Goal: Task Accomplishment & Management: Manage account settings

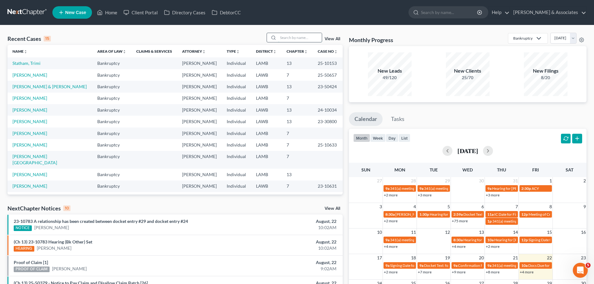
click at [291, 41] on input "search" at bounding box center [300, 37] width 44 height 9
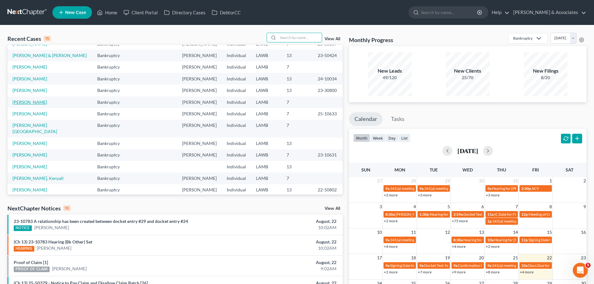
click at [41, 105] on link "[PERSON_NAME]" at bounding box center [29, 102] width 35 height 5
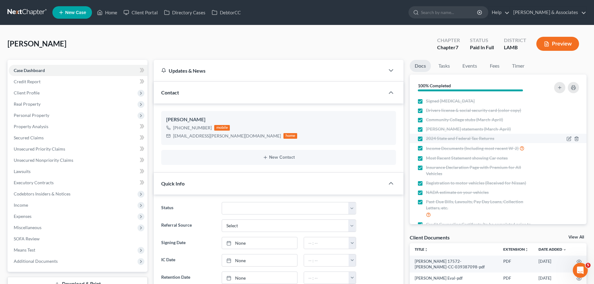
scroll to position [776, 0]
click at [567, 120] on icon "button" at bounding box center [569, 120] width 5 height 5
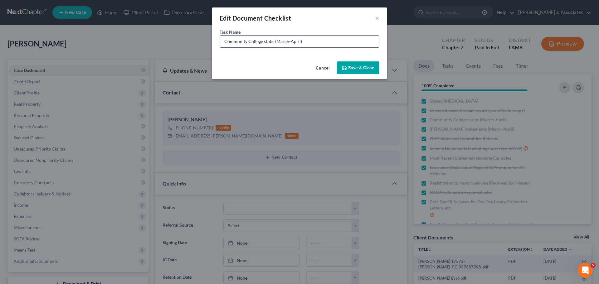
drag, startPoint x: 298, startPoint y: 41, endPoint x: 276, endPoint y: 43, distance: 22.3
click at [276, 43] on input "Community College stubs (March-April)" at bounding box center [299, 42] width 159 height 12
type input "Community College stubs (May-July)"
click at [371, 68] on button "Save & Close" at bounding box center [358, 67] width 42 height 13
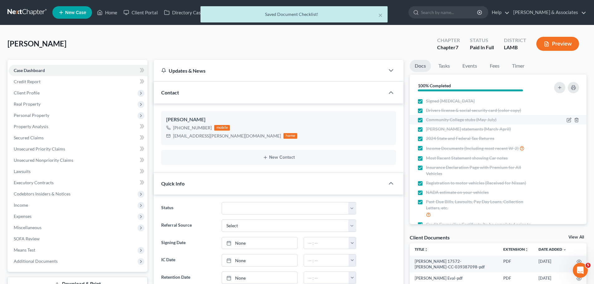
click at [426, 119] on label "Community College stubs (May-July)" at bounding box center [461, 120] width 71 height 6
click at [429, 119] on input "Community College stubs (May-July)" at bounding box center [431, 119] width 4 height 4
checkbox input "false"
click at [567, 128] on icon "button" at bounding box center [569, 129] width 5 height 5
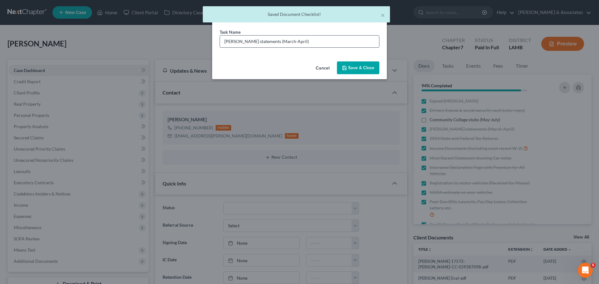
drag, startPoint x: 306, startPoint y: 42, endPoint x: 283, endPoint y: 43, distance: 23.4
click at [283, 43] on input "[PERSON_NAME] statements (March-April)" at bounding box center [299, 42] width 159 height 12
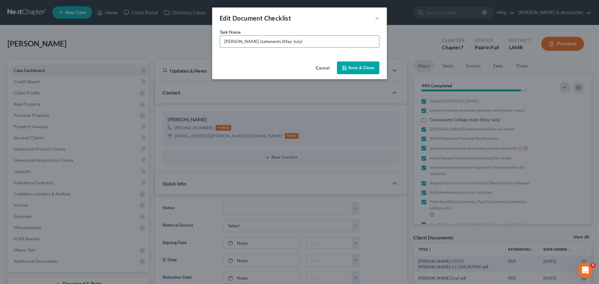
type input "[PERSON_NAME] statements (May-July)"
click at [366, 67] on button "Save & Close" at bounding box center [358, 67] width 42 height 13
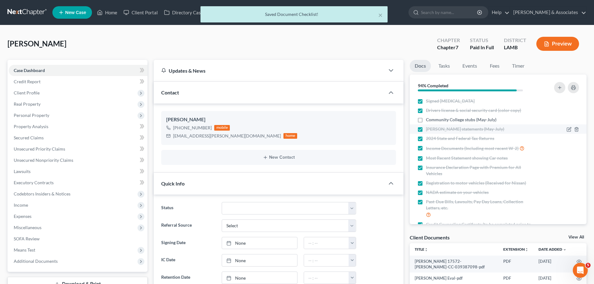
click at [426, 129] on label "[PERSON_NAME] statements (May-July)" at bounding box center [465, 129] width 78 height 6
click at [429, 129] on input "[PERSON_NAME] statements (May-July)" at bounding box center [431, 128] width 4 height 4
checkbox input "false"
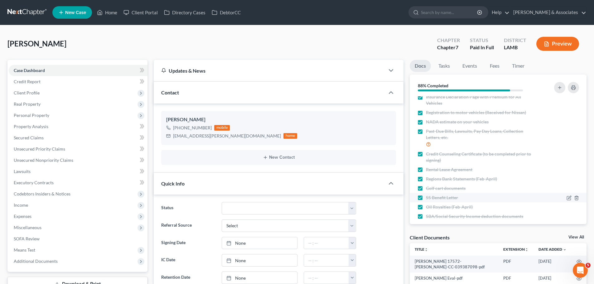
scroll to position [77, 0]
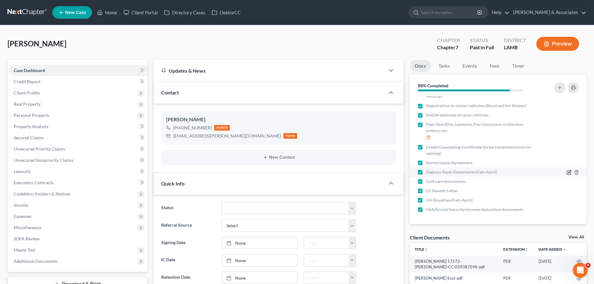
click at [567, 173] on icon "button" at bounding box center [569, 172] width 5 height 5
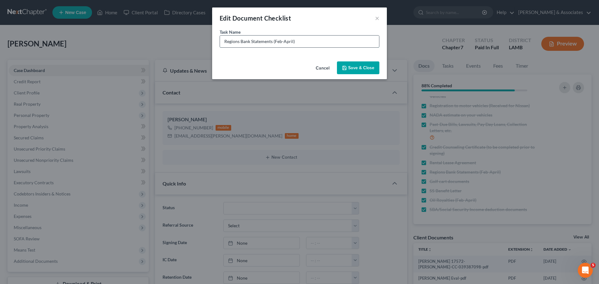
click at [293, 42] on input "Regions Bank Statements (Feb-April)" at bounding box center [299, 42] width 159 height 12
type input "Regions Bank Statements (May-July)"
click at [373, 70] on button "Save & Close" at bounding box center [358, 67] width 42 height 13
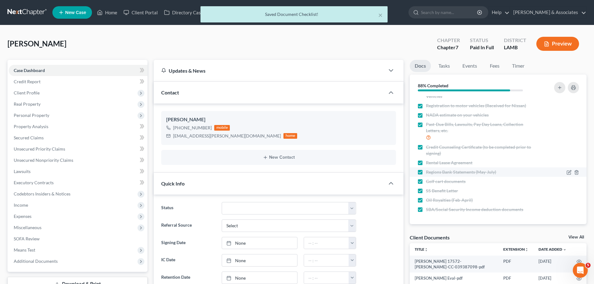
click at [426, 173] on label "Regions Bank Statements (May-July)" at bounding box center [461, 172] width 70 height 6
click at [429, 173] on input "Regions Bank Statements (May-July)" at bounding box center [431, 171] width 4 height 4
checkbox input "false"
click at [567, 201] on icon "button" at bounding box center [569, 200] width 5 height 5
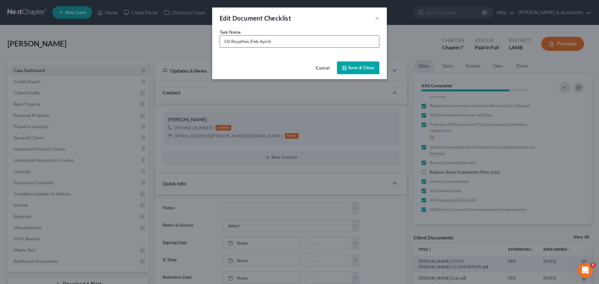
click at [268, 42] on input "Oil Royalties (Feb-April)" at bounding box center [299, 42] width 159 height 12
type input "Oil Royalties (May-July)"
click at [370, 63] on button "Save & Close" at bounding box center [358, 67] width 42 height 13
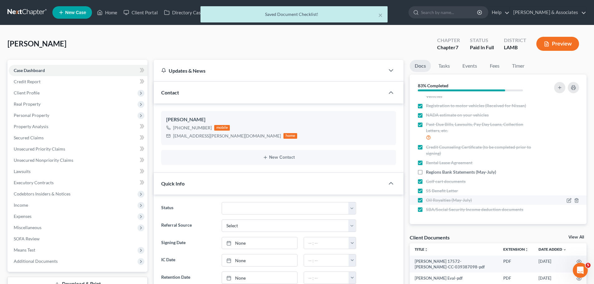
drag, startPoint x: 420, startPoint y: 199, endPoint x: 425, endPoint y: 200, distance: 5.1
click at [426, 199] on label "Oil Royalties (May-July)" at bounding box center [449, 200] width 46 height 6
click at [429, 199] on input "Oil Royalties (May-July)" at bounding box center [431, 199] width 4 height 4
checkbox input "false"
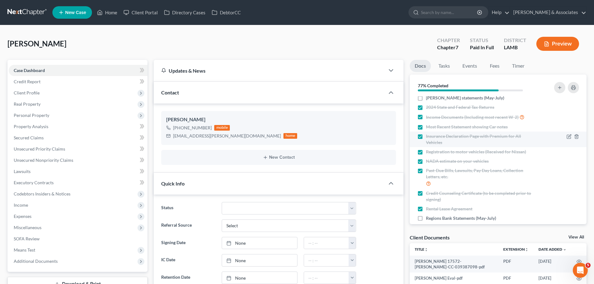
scroll to position [62, 0]
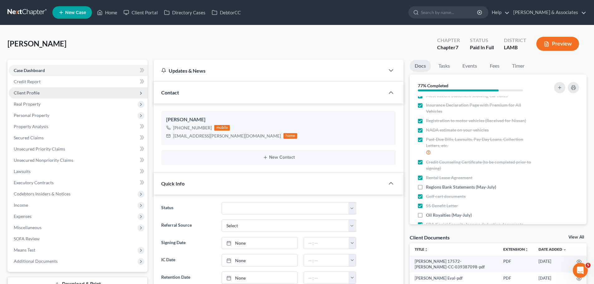
click at [86, 92] on span "Client Profile" at bounding box center [78, 92] width 139 height 11
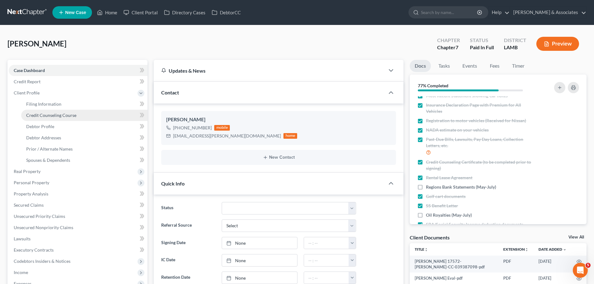
click at [85, 117] on link "Credit Counseling Course" at bounding box center [84, 115] width 126 height 11
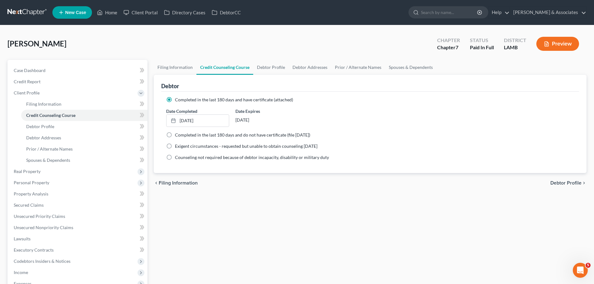
click at [251, 245] on div "Filing Information Credit Counseling Course Debtor Profile Debtor Addresses Pri…" at bounding box center [370, 209] width 439 height 299
click at [280, 203] on div "Filing Information Credit Counseling Course Debtor Profile Debtor Addresses Pri…" at bounding box center [370, 209] width 439 height 299
click at [41, 71] on span "Case Dashboard" at bounding box center [30, 70] width 32 height 5
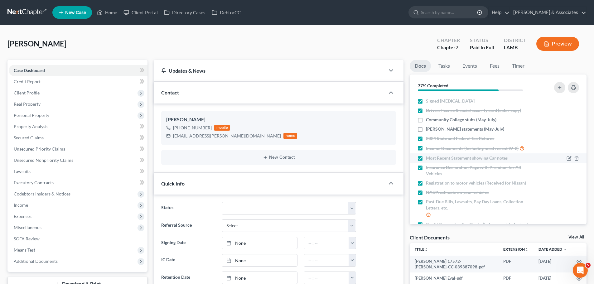
scroll to position [77, 0]
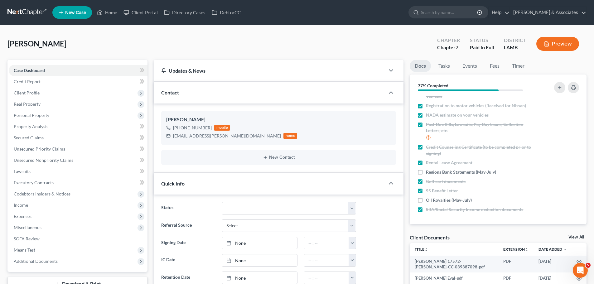
drag, startPoint x: 27, startPoint y: 7, endPoint x: 20, endPoint y: 9, distance: 7.4
